Goal: Task Accomplishment & Management: Manage account settings

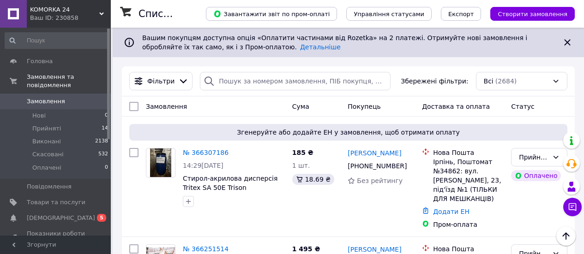
scroll to position [415, 0]
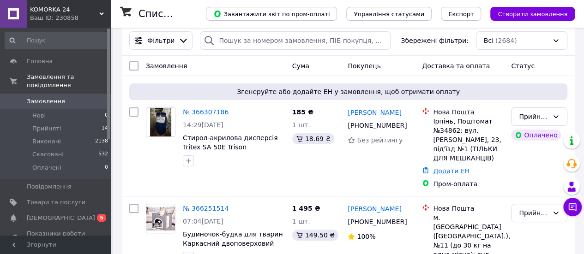
scroll to position [92, 0]
